Goal: Information Seeking & Learning: Learn about a topic

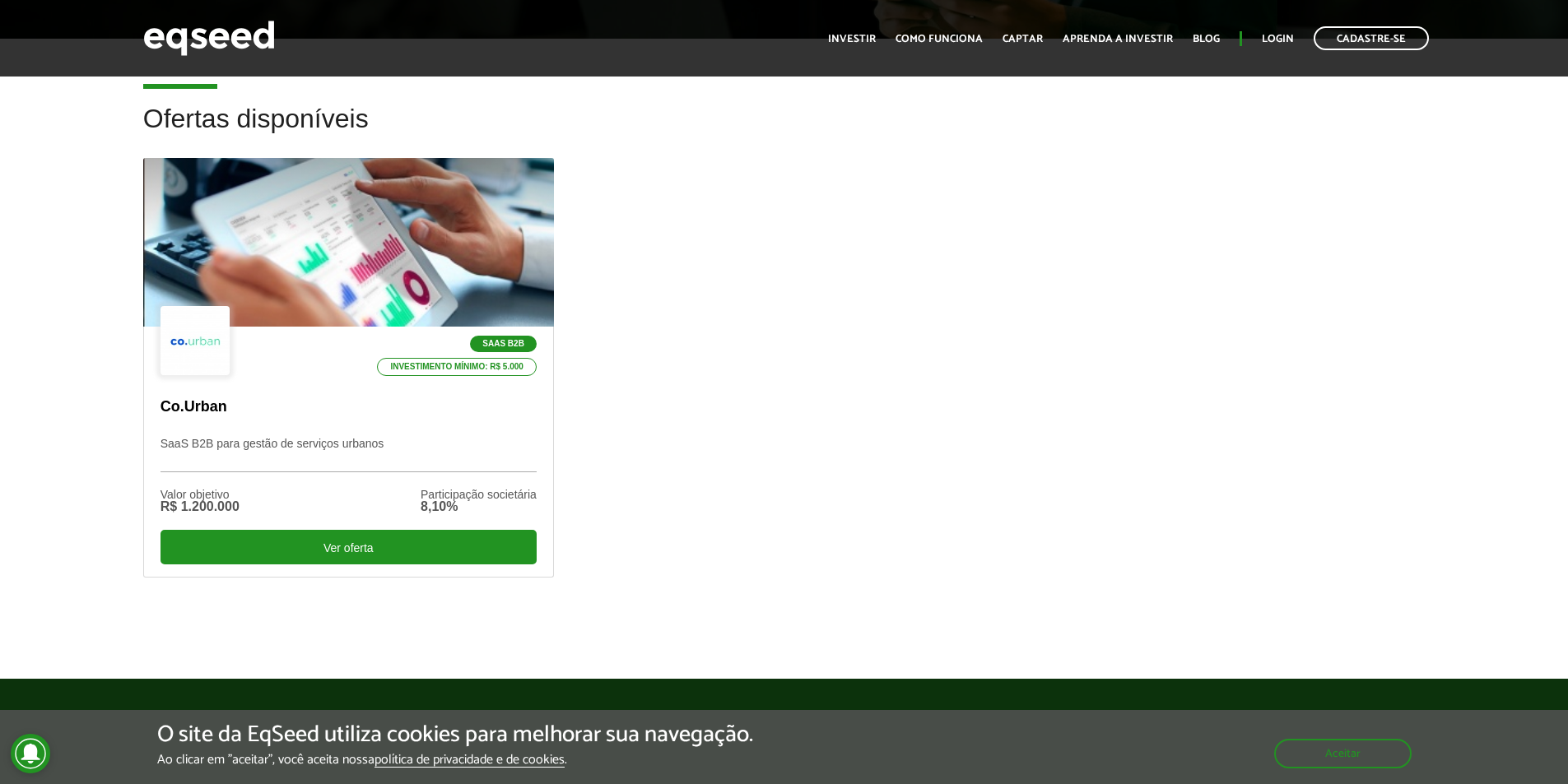
scroll to position [592, 0]
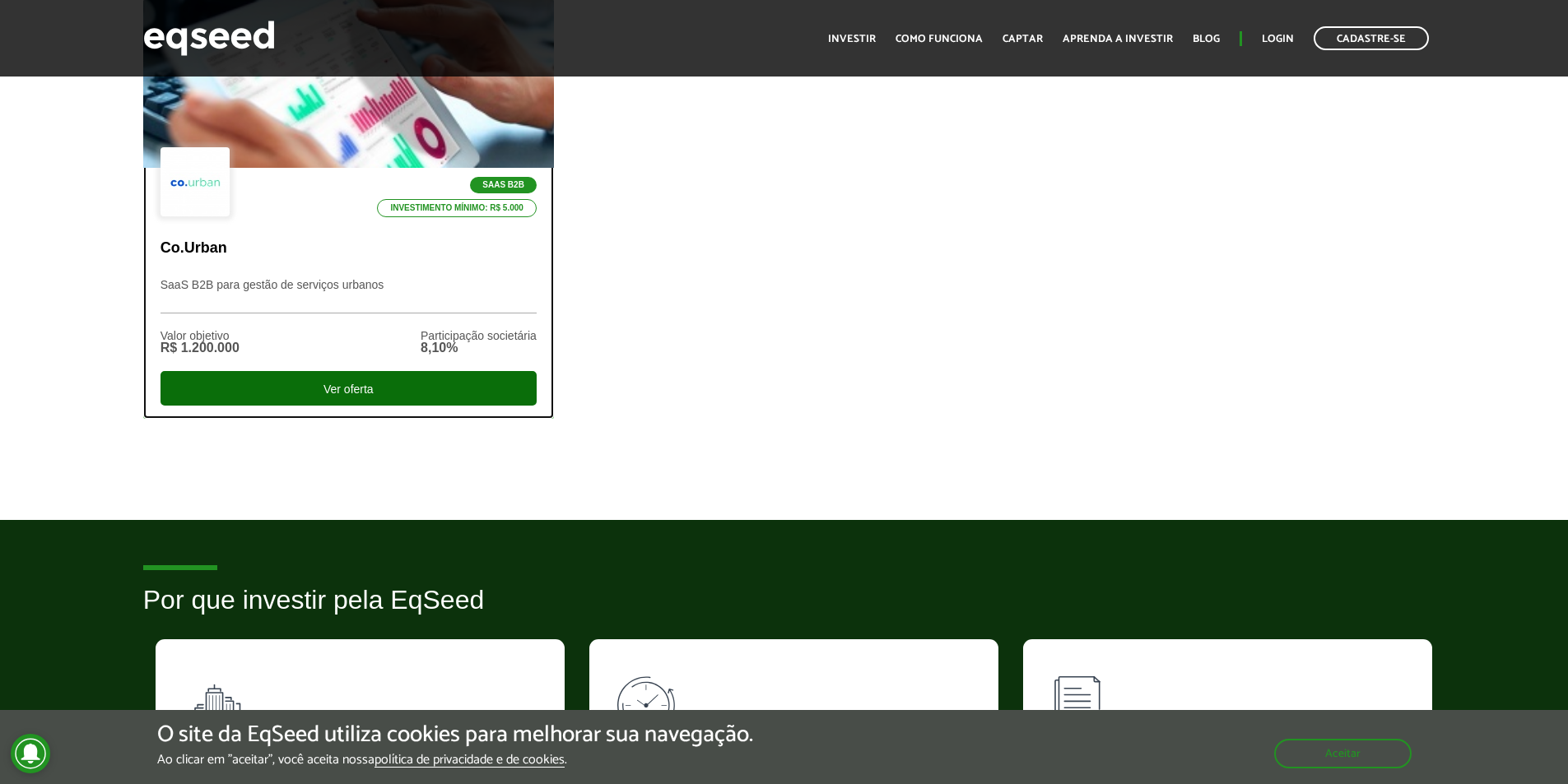
click at [424, 398] on div "Ver oferta" at bounding box center [349, 388] width 376 height 35
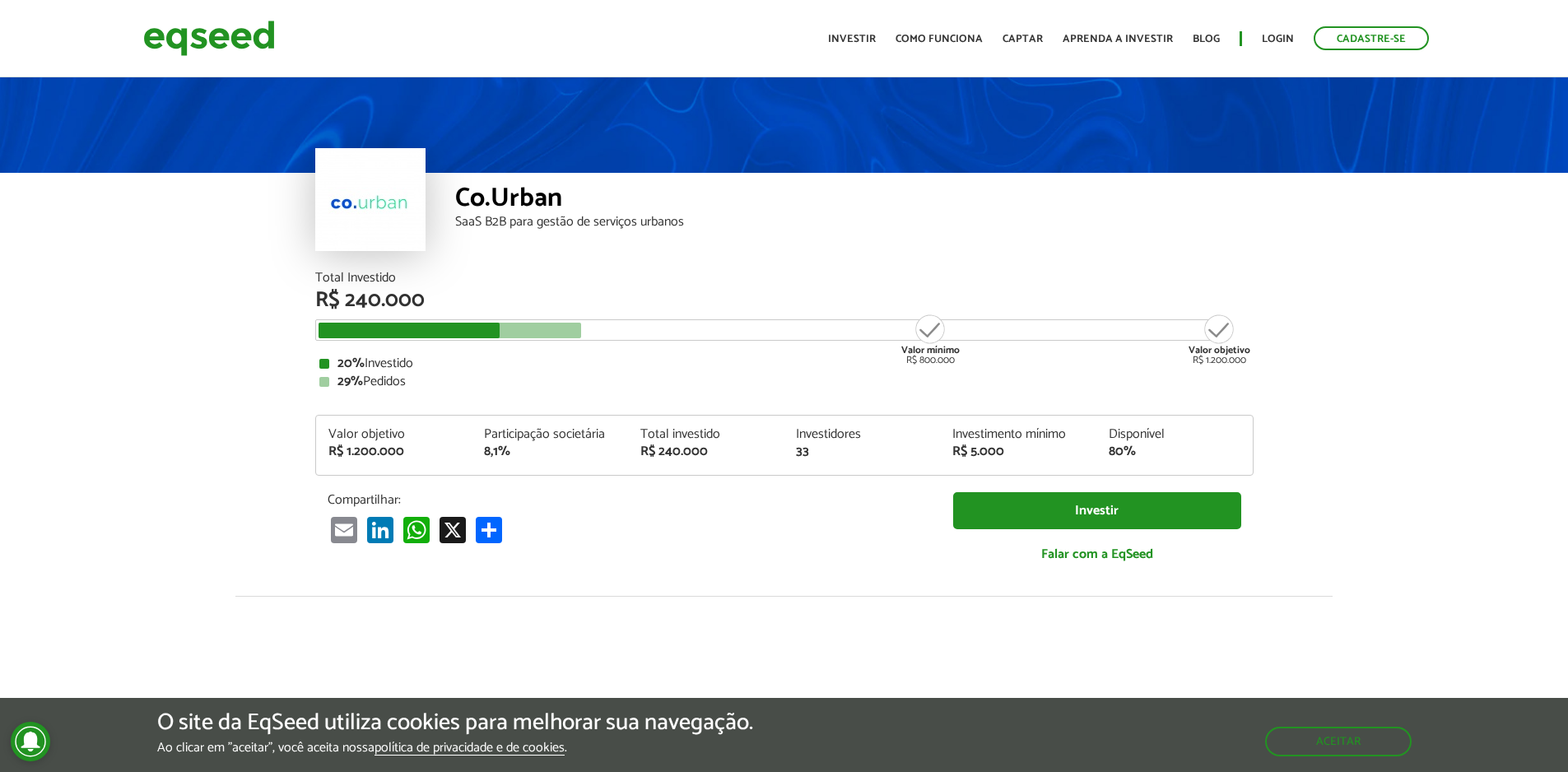
click at [945, 335] on div "Valor mínimo R$ 800.000" at bounding box center [931, 339] width 62 height 53
click at [1255, 329] on div "Total Investido R$ 240.000 Valor mínimo R$ 800.000 Valor objetivo R$ 1.200.000 …" at bounding box center [784, 433] width 963 height 324
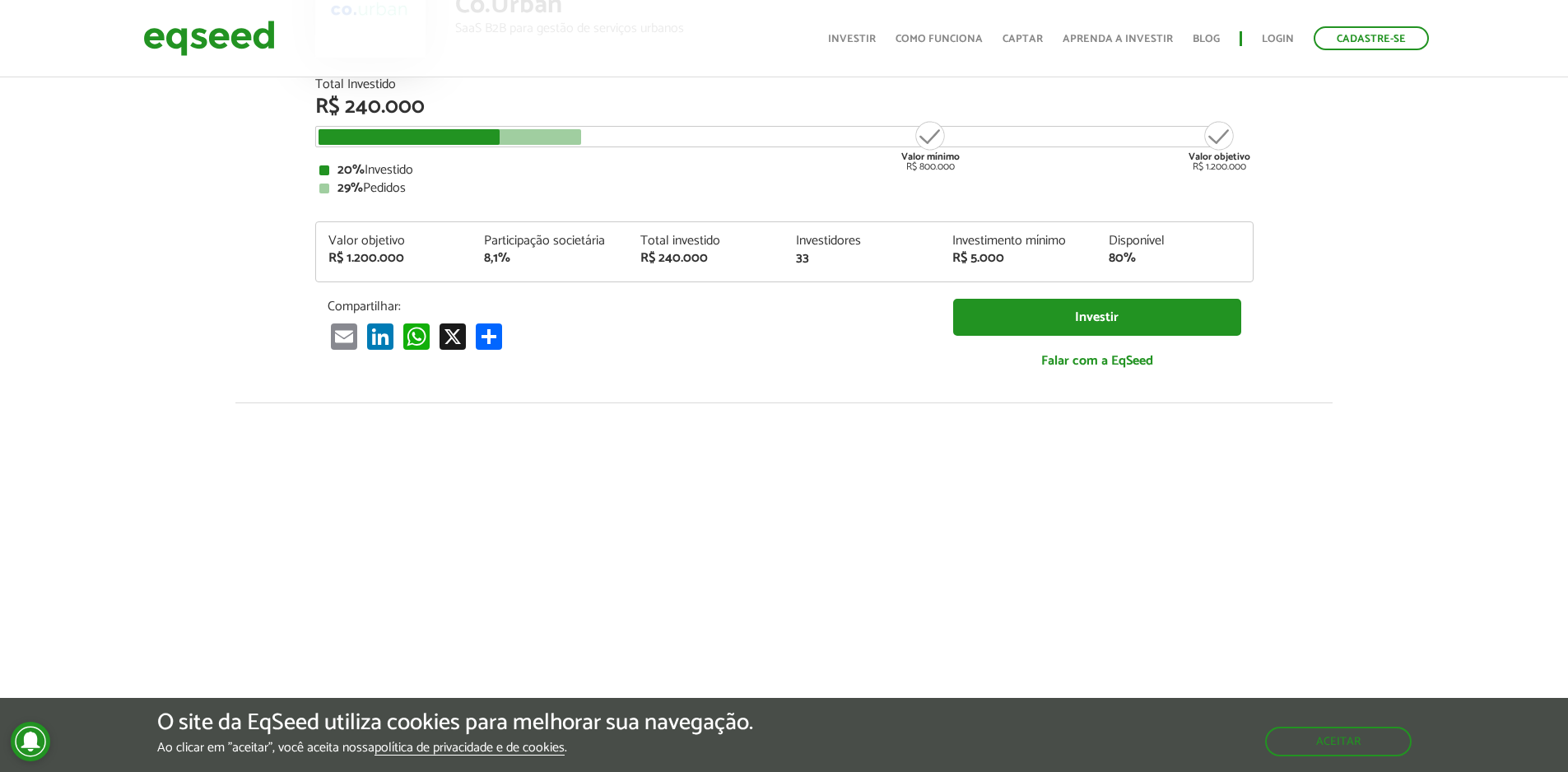
scroll to position [197, 0]
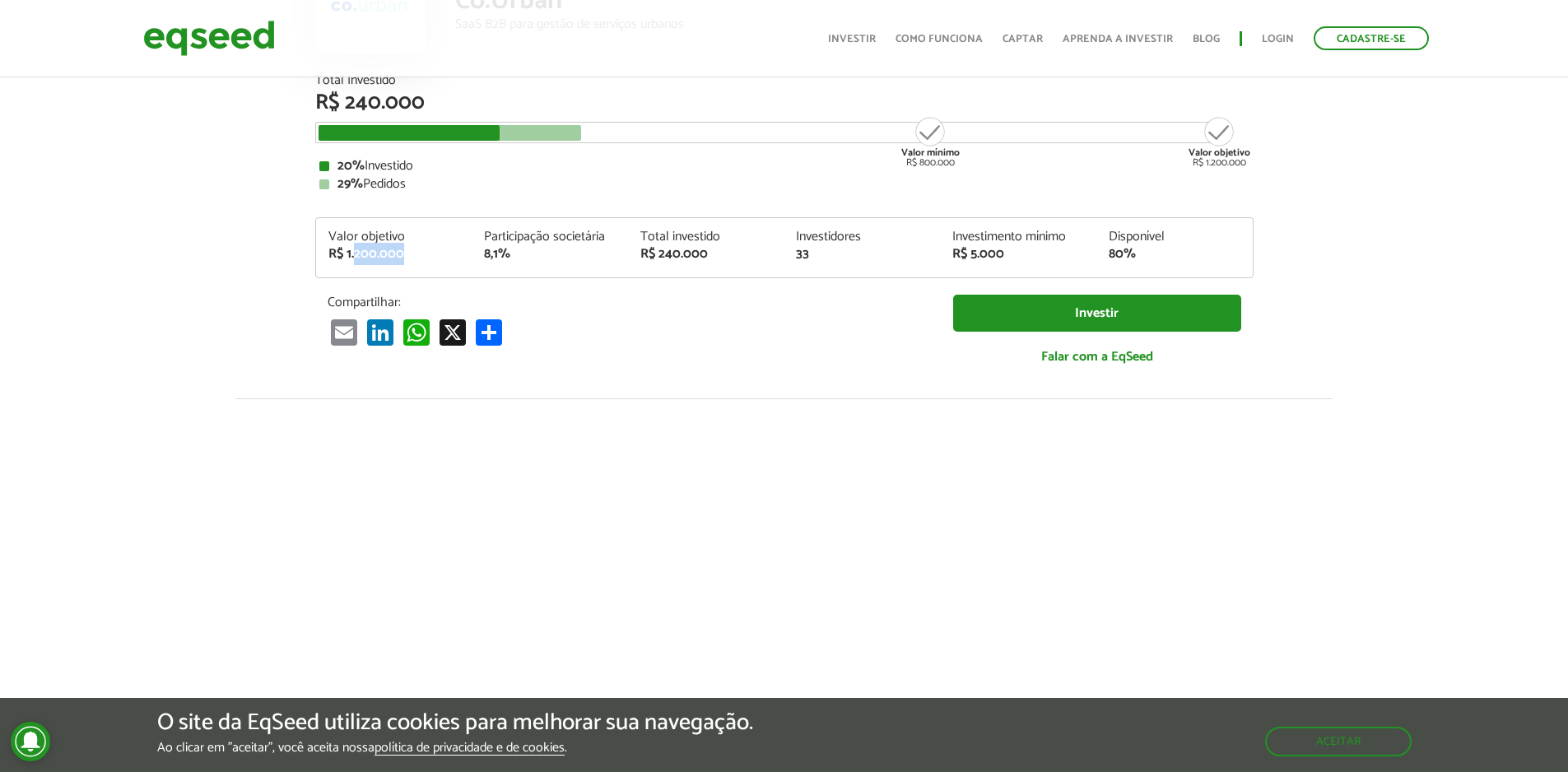
drag, startPoint x: 355, startPoint y: 257, endPoint x: 401, endPoint y: 258, distance: 46.0
click at [401, 258] on div "R$ 1.200.000" at bounding box center [394, 254] width 132 height 13
drag, startPoint x: 403, startPoint y: 258, endPoint x: 808, endPoint y: 195, distance: 409.9
click at [811, 195] on div "Total Investido R$ 240.000 Valor mínimo R$ 800.000 Valor objetivo R$ 1.200.000 …" at bounding box center [784, 228] width 938 height 307
drag, startPoint x: 660, startPoint y: 260, endPoint x: 741, endPoint y: 262, distance: 81.0
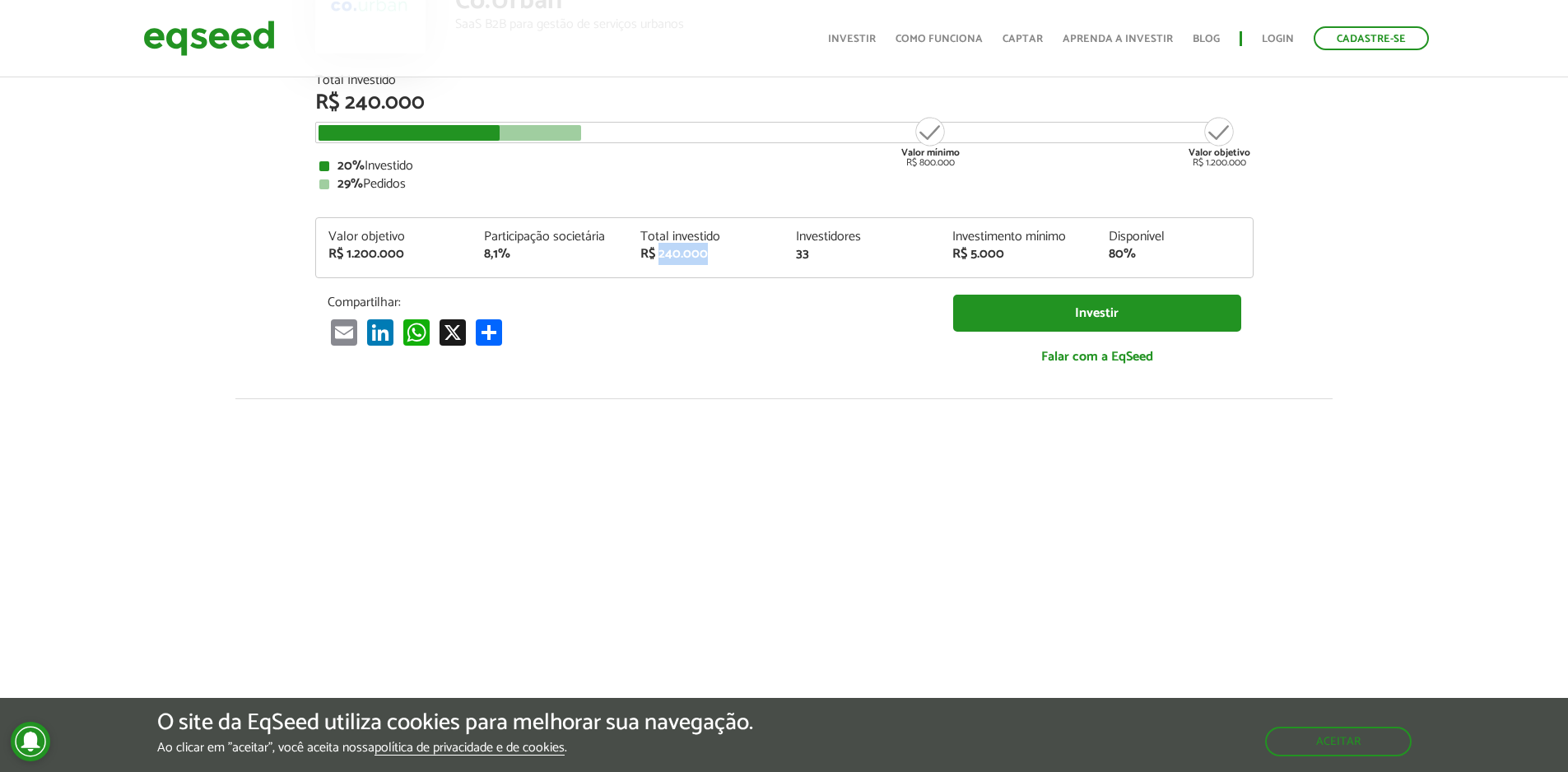
click at [741, 262] on div "Valor objetivo R$ 1.200.000 Participação societária 8,1% Total investido R$ 240…" at bounding box center [784, 254] width 936 height 47
click at [743, 262] on div "Valor objetivo R$ 1.200.000 Participação societária 8,1% Total investido R$ 240…" at bounding box center [784, 254] width 936 height 47
click at [793, 327] on div "Email LinkedIn WhatsApp X Compartilhar" at bounding box center [627, 332] width 601 height 27
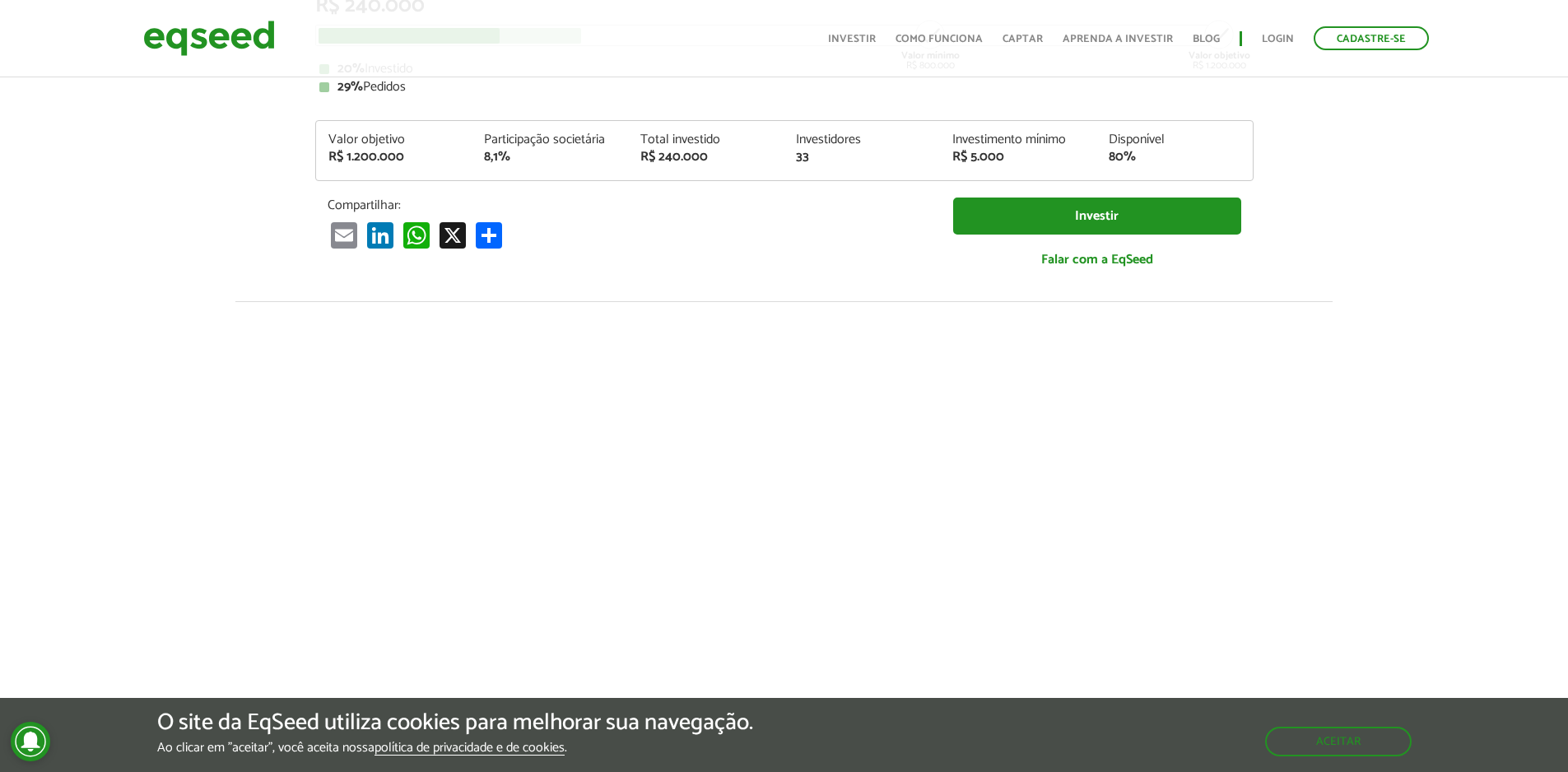
scroll to position [0, 0]
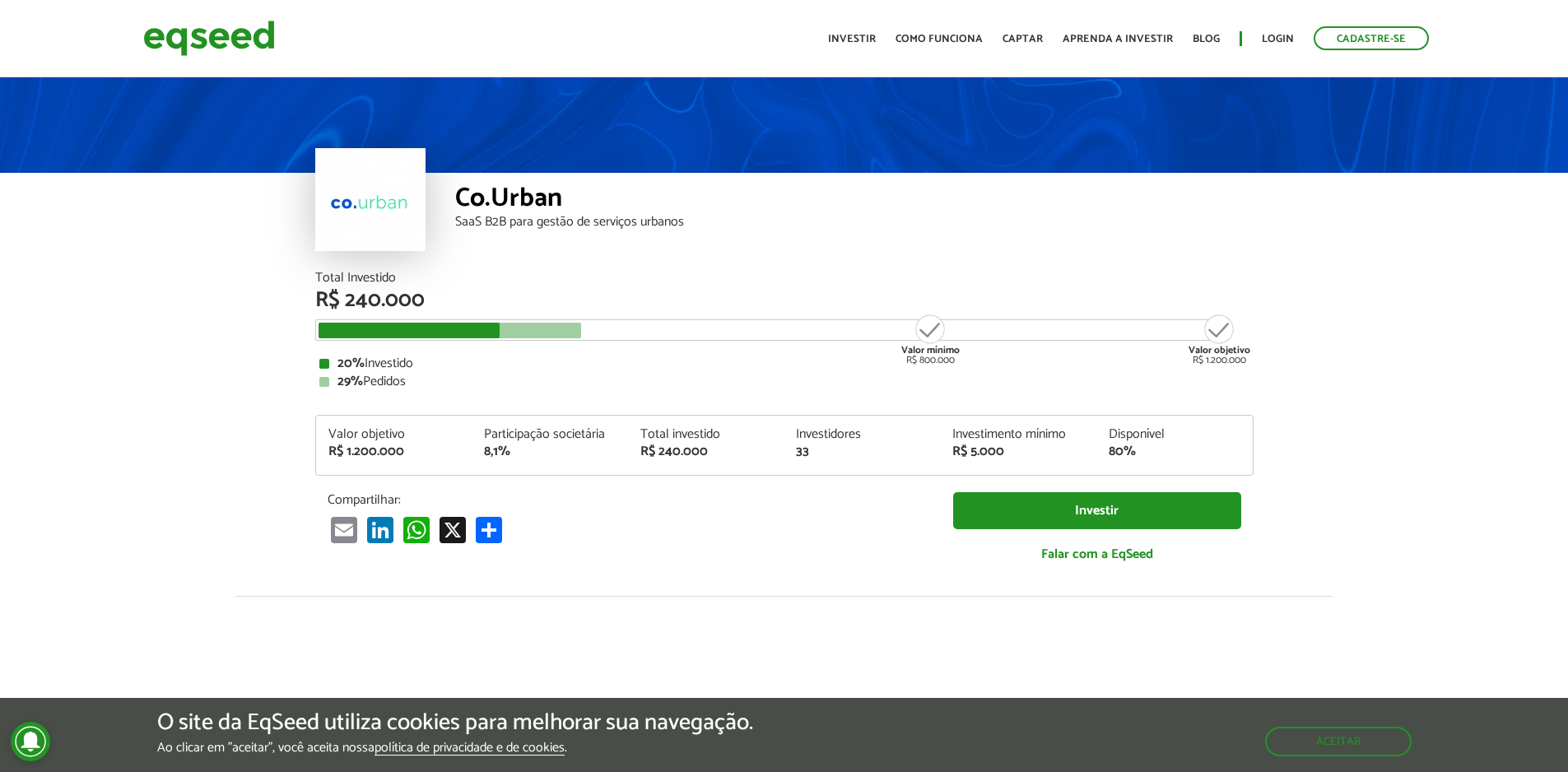
click at [505, 457] on div "8,1%" at bounding box center [550, 452] width 132 height 13
click at [506, 454] on div "8,1%" at bounding box center [550, 452] width 132 height 13
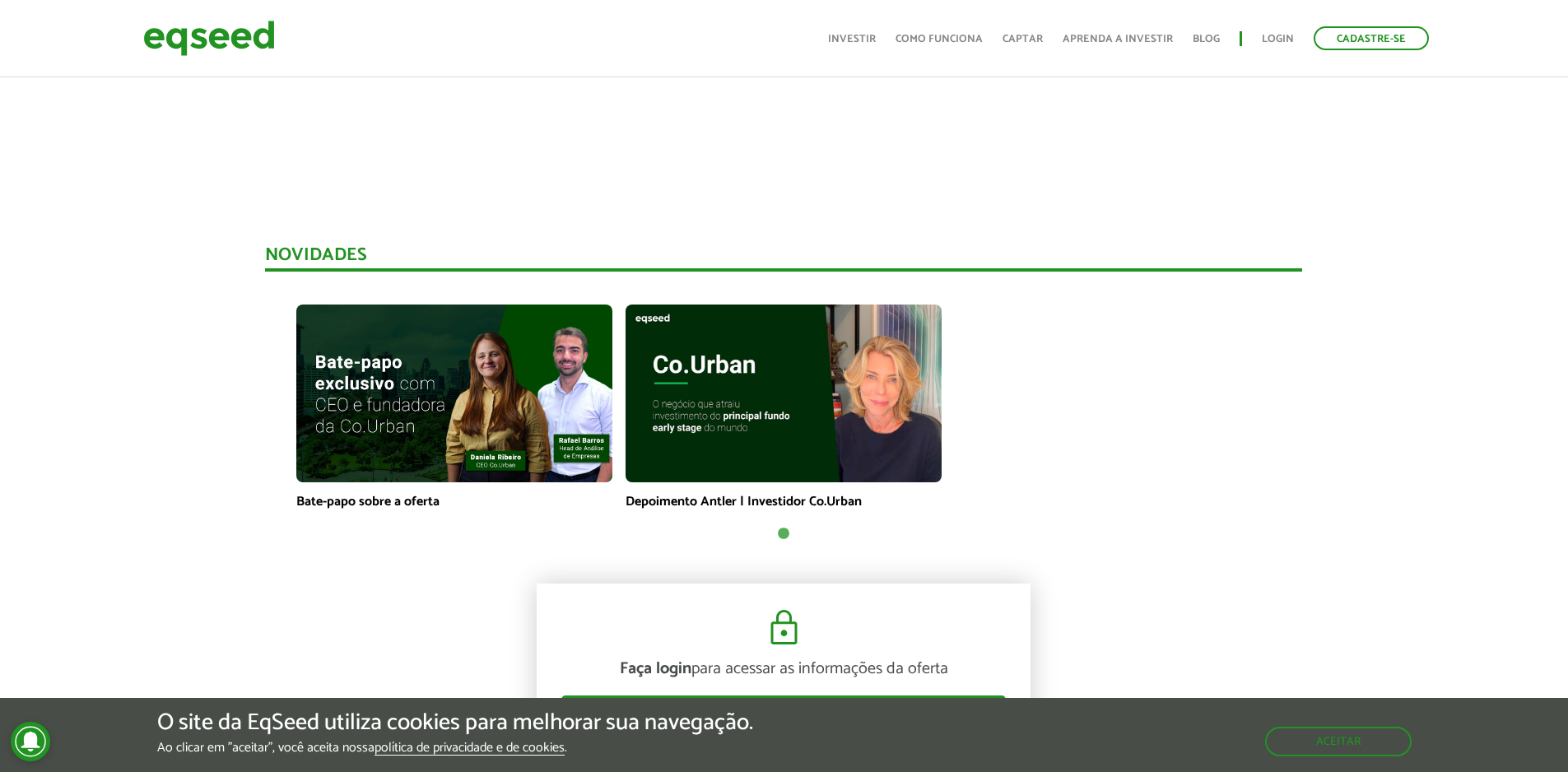
scroll to position [987, 0]
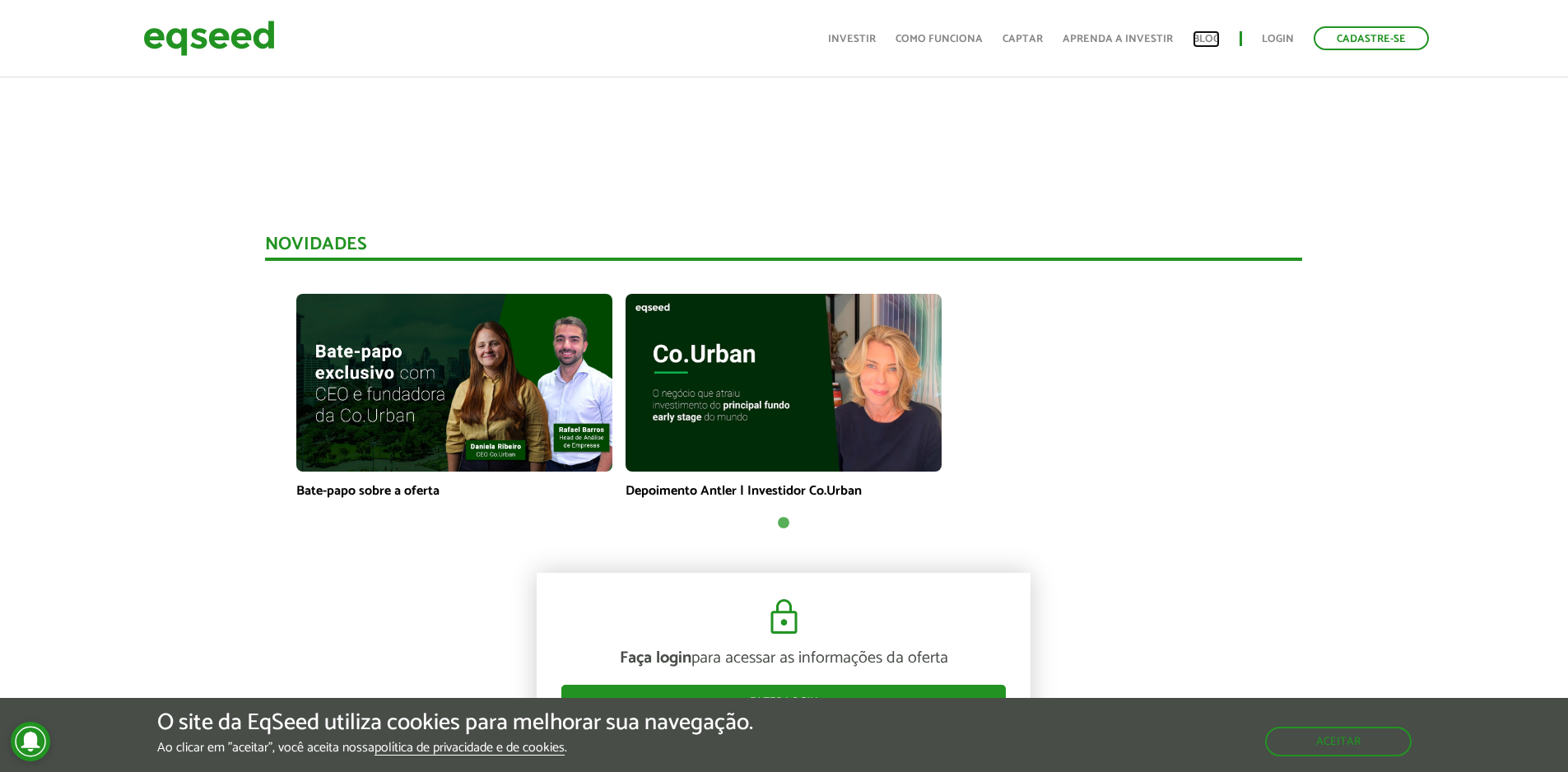
click at [1215, 43] on link "Blog" at bounding box center [1205, 39] width 27 height 10
